Goal: Navigation & Orientation: Find specific page/section

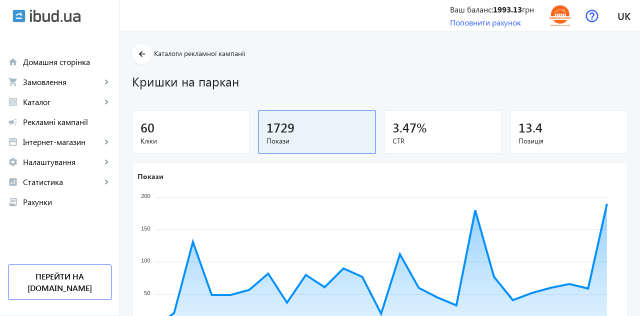
click at [43, 86] on span "Замовлення" at bounding box center [62, 82] width 79 height 10
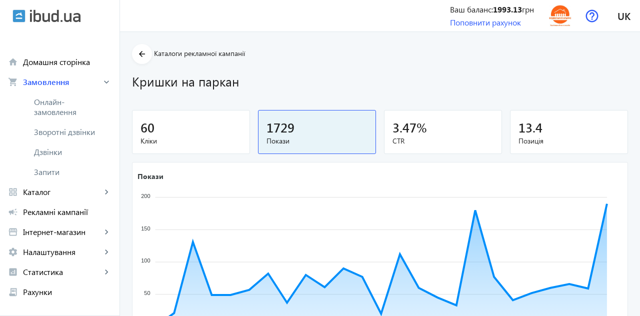
click at [48, 108] on span "Онлайн-замовлення" at bounding box center [67, 107] width 67 height 20
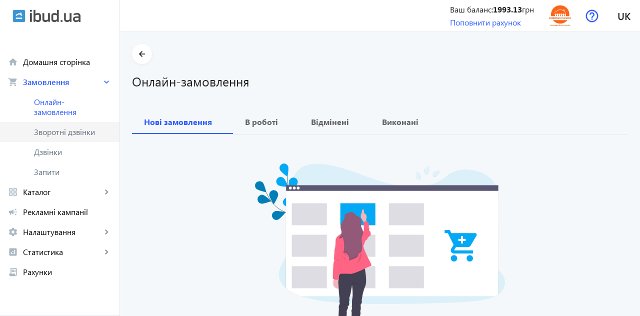
click at [47, 132] on span "Зворотні дзвінки" at bounding box center [67, 132] width 67 height 10
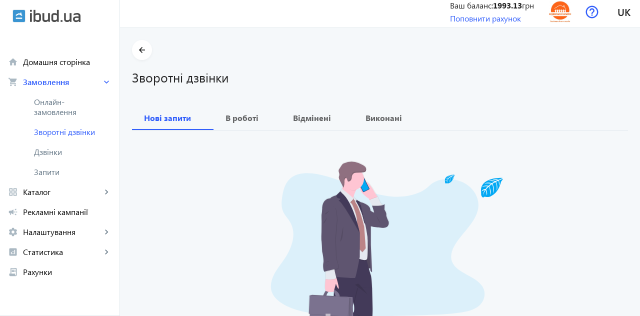
scroll to position [10, 0]
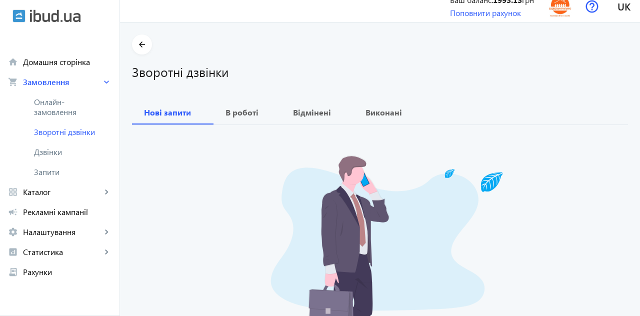
click at [38, 157] on link "Дзвінки" at bounding box center [60, 152] width 120 height 20
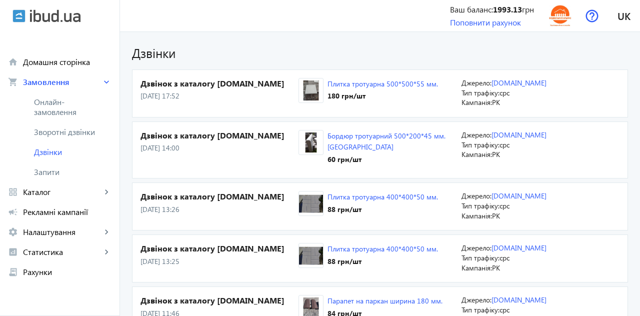
click at [43, 172] on span "Запити" at bounding box center [73, 172] width 78 height 10
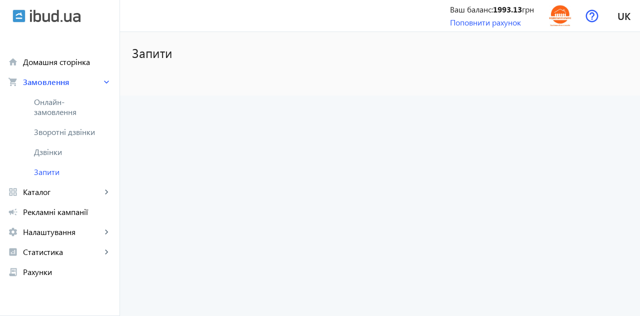
click at [44, 68] on link "home Домашня сторінка" at bounding box center [60, 62] width 120 height 20
